Goal: Information Seeking & Learning: Learn about a topic

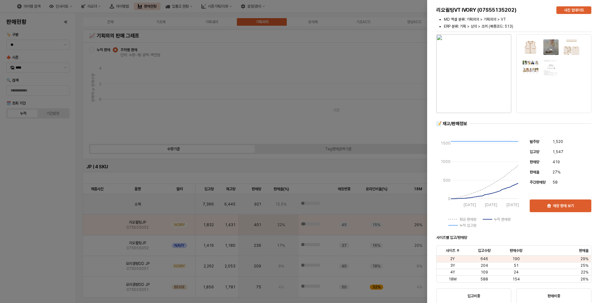
click at [14, 170] on div at bounding box center [302, 151] width 605 height 303
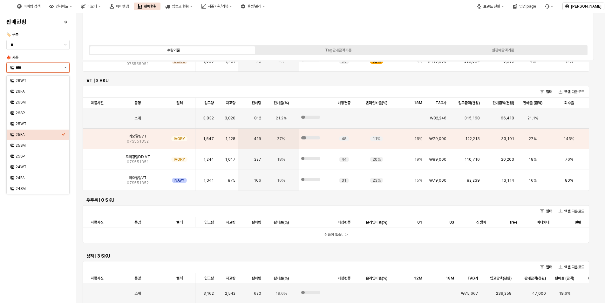
click at [65, 66] on button "제안 사항 표시" at bounding box center [66, 68] width 8 height 10
click at [31, 124] on div "25WT" at bounding box center [39, 123] width 46 height 5
type input "****"
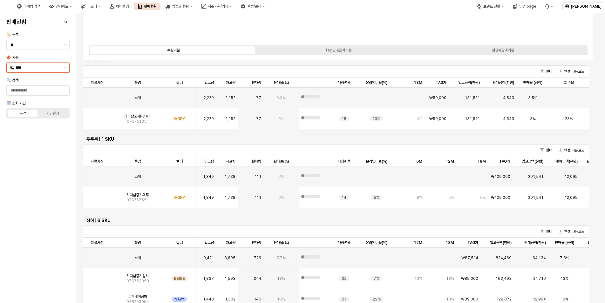
scroll to position [86, 0]
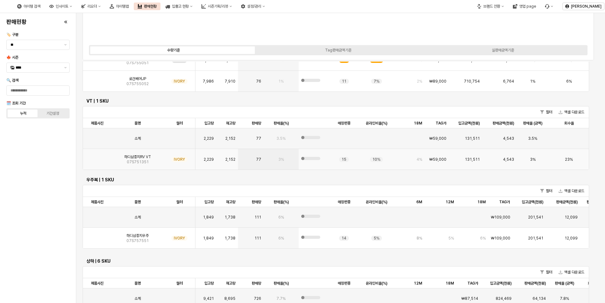
click at [108, 166] on div "App Frame" at bounding box center [97, 159] width 29 height 21
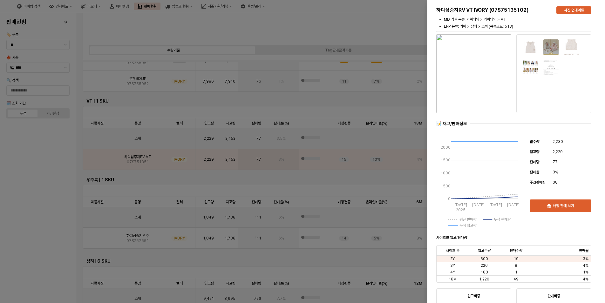
click at [56, 158] on div at bounding box center [302, 151] width 605 height 303
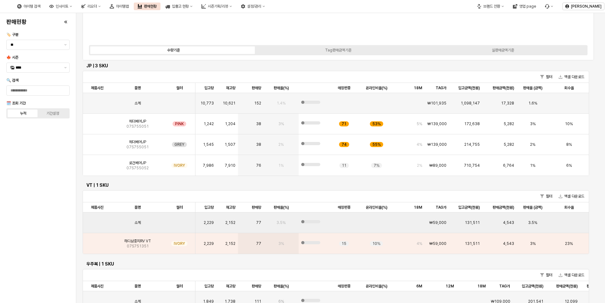
scroll to position [0, 0]
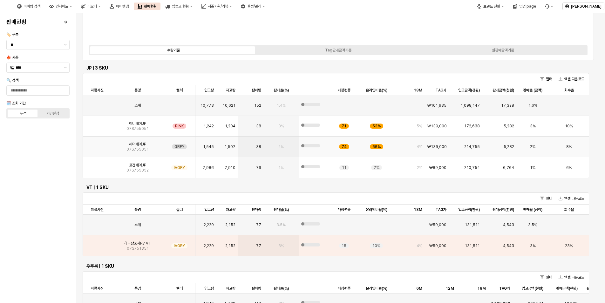
click at [97, 144] on img "App Frame" at bounding box center [97, 144] width 0 height 0
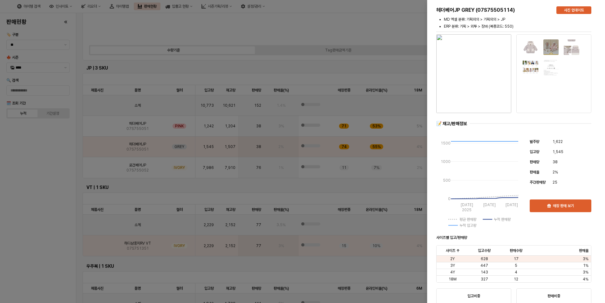
click at [18, 203] on div at bounding box center [302, 151] width 605 height 303
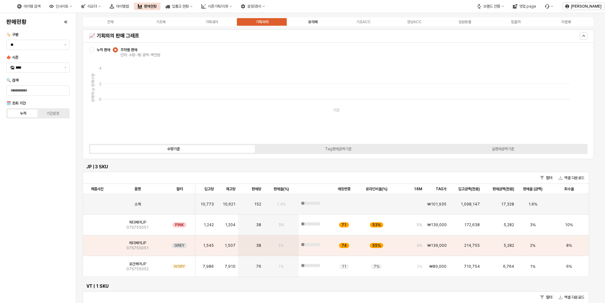
click at [305, 23] on label "유아복" at bounding box center [313, 22] width 51 height 6
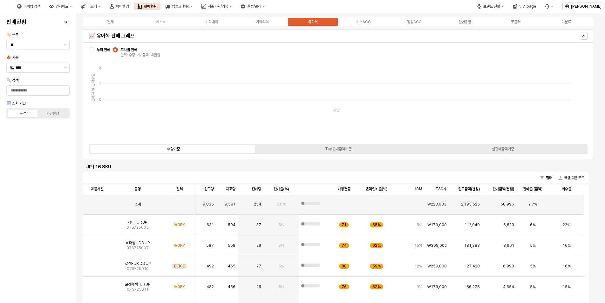
click at [94, 50] on label "누적 판매" at bounding box center [99, 49] width 21 height 5
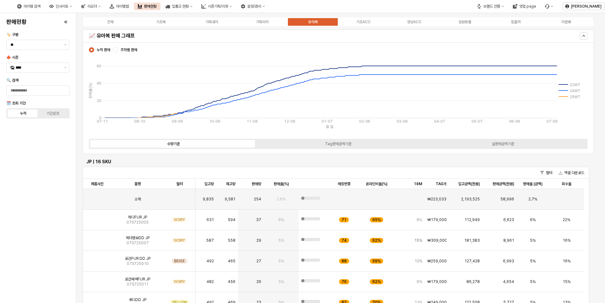
click at [130, 50] on span "주차별 판매" at bounding box center [128, 49] width 17 height 5
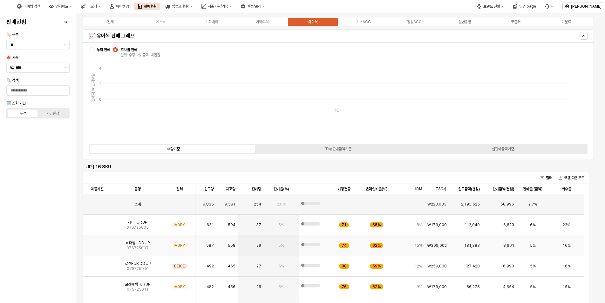
click at [97, 243] on img "App Frame" at bounding box center [97, 243] width 0 height 0
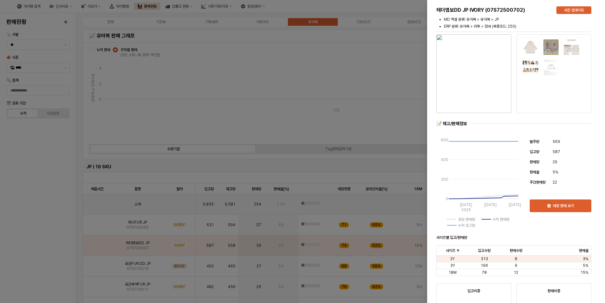
click at [65, 209] on div at bounding box center [302, 151] width 605 height 303
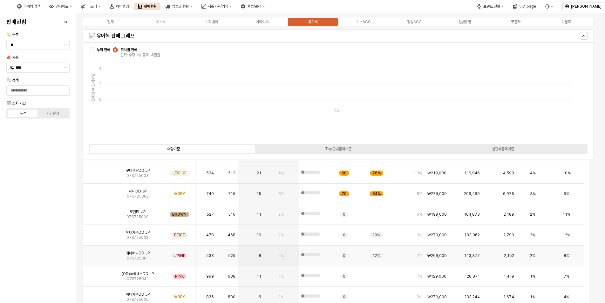
scroll to position [95, 0]
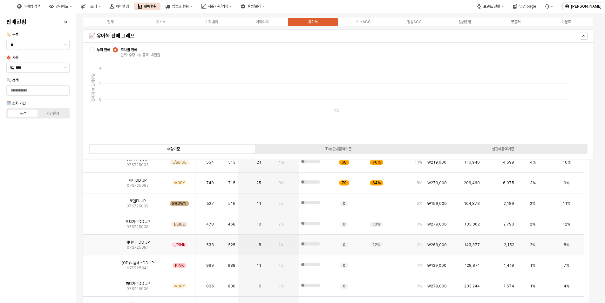
click at [84, 244] on div "App Frame" at bounding box center [97, 245] width 29 height 21
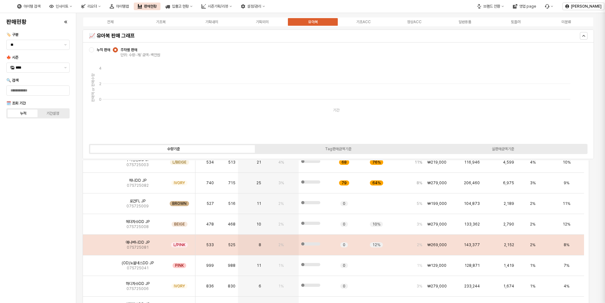
click at [92, 245] on div at bounding box center [302, 151] width 605 height 303
click at [97, 242] on img "App Frame" at bounding box center [97, 242] width 0 height 0
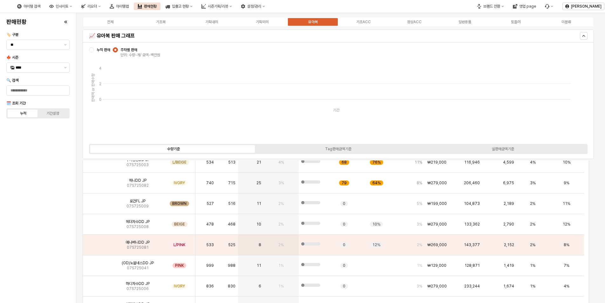
click at [80, 220] on div "JP | 16 SKU 필터 엑셀 다운로드 제품사진 제품사진 품명 품명 컬러 컬러 입고량 입고량 재고량 재고량 판매량 판매량 판매율(%) 판매율…" at bounding box center [336, 224] width 512 height 318
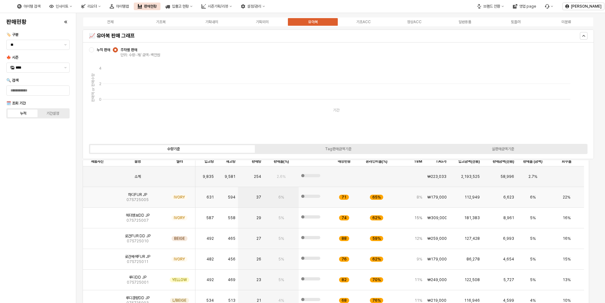
scroll to position [0, 0]
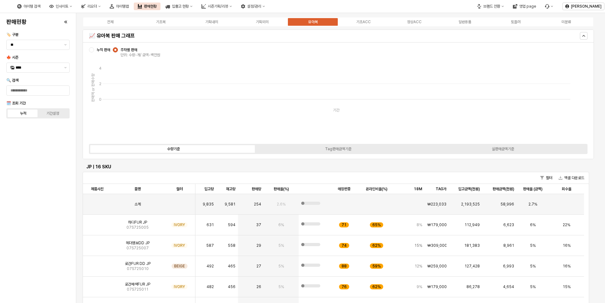
click at [230, 127] on div "0 2 4 기간 판매액 or 판매수량" at bounding box center [336, 99] width 500 height 80
click at [10, 186] on div "판매현황 🏷️ 구분 ** 🍁 시즌 **** 🔍 검색 🗓️ 조회 기간 누적 기간설정" at bounding box center [38, 158] width 68 height 285
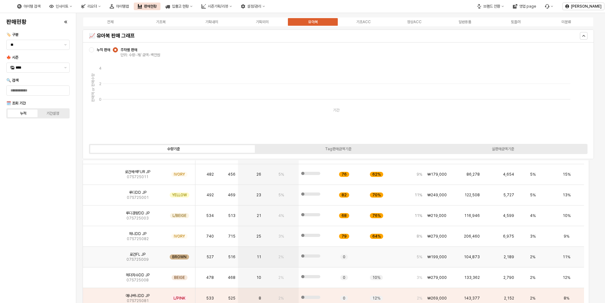
scroll to position [95, 0]
